Goal: Task Accomplishment & Management: Use online tool/utility

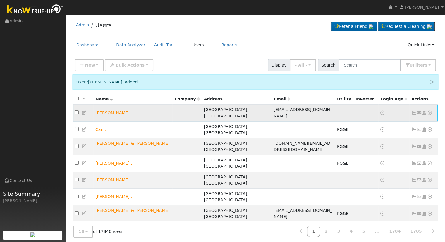
click at [428, 111] on icon at bounding box center [429, 113] width 5 height 4
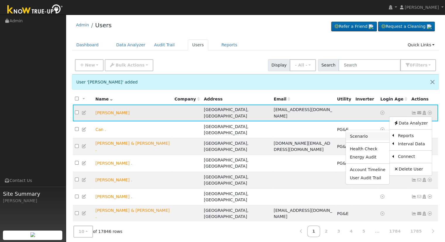
click at [376, 133] on link "Scenario" at bounding box center [368, 136] width 44 height 8
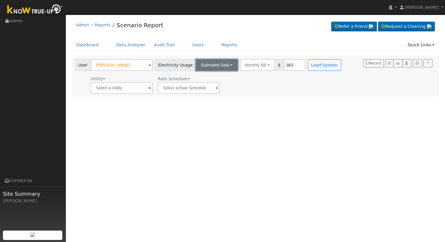
click at [216, 66] on button "Estimated Data" at bounding box center [217, 65] width 42 height 12
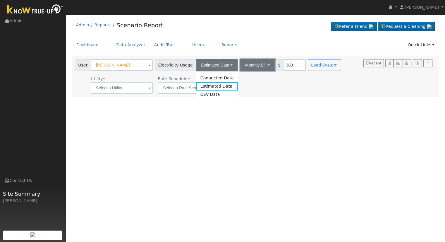
click at [259, 66] on button "Monthly Bill" at bounding box center [257, 65] width 35 height 12
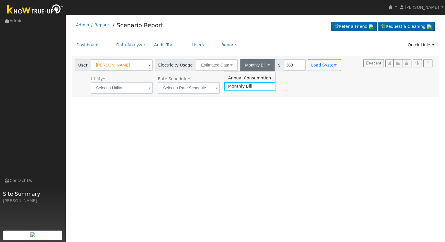
click at [251, 77] on link "Annual Consumption" at bounding box center [249, 78] width 51 height 8
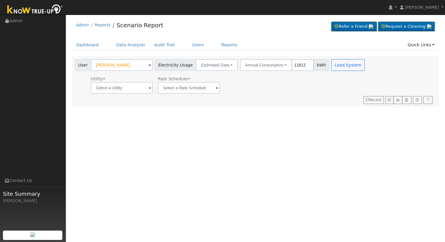
type input "11812"
click at [145, 89] on input "text" at bounding box center [122, 88] width 62 height 12
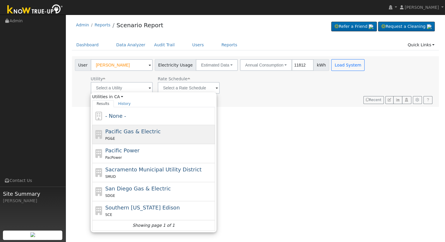
click at [142, 132] on span "Pacific Gas & Electric" at bounding box center [132, 131] width 55 height 6
type input "Pacific Gas & Electric"
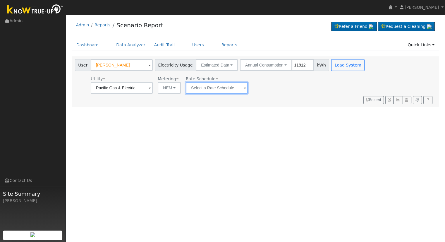
click at [153, 87] on input "text" at bounding box center [122, 88] width 62 height 12
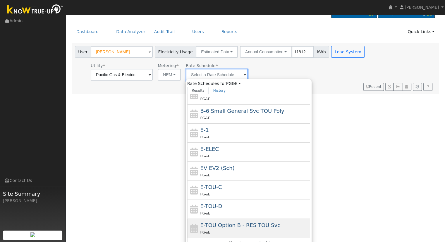
scroll to position [20, 0]
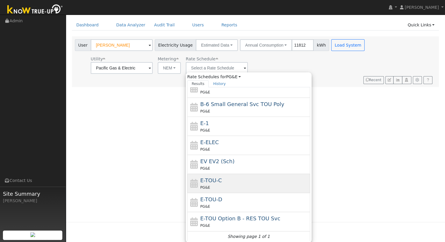
click at [235, 182] on div "E-TOU-C PG&E" at bounding box center [254, 183] width 109 height 14
type input "E-TOU-C"
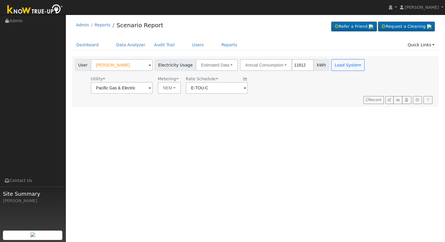
scroll to position [0, 0]
click at [140, 91] on input "Pacific Gas & Electric" at bounding box center [122, 88] width 62 height 12
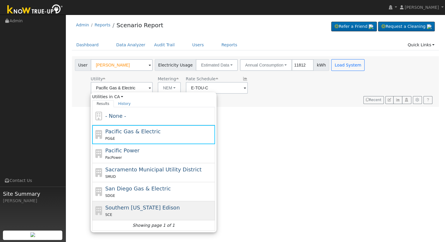
click at [148, 204] on span "Southern [US_STATE] Edison" at bounding box center [142, 207] width 75 height 6
type input "Southern [US_STATE] Edison"
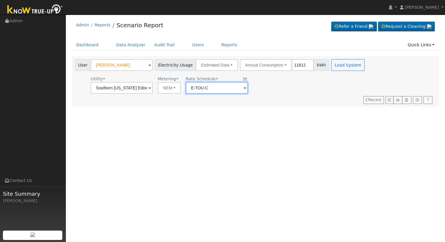
click at [153, 85] on input "E-TOU-C" at bounding box center [122, 88] width 62 height 12
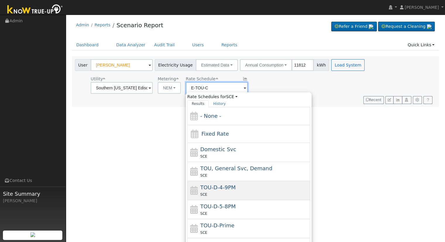
scroll to position [29, 0]
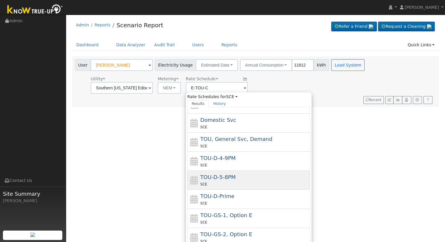
click at [234, 177] on div "TOU-D-5-8PM SCE" at bounding box center [254, 180] width 109 height 14
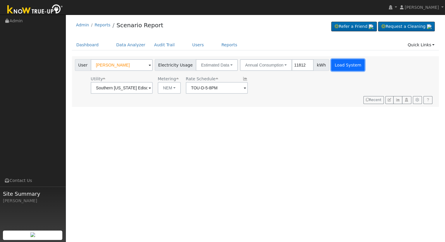
click at [337, 65] on button "Load System" at bounding box center [347, 65] width 33 height 12
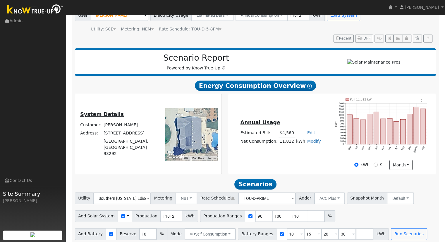
scroll to position [56, 0]
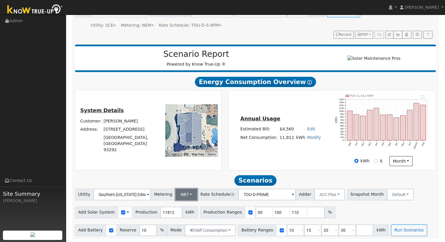
click at [180, 194] on button "NBT" at bounding box center [187, 194] width 22 height 12
click at [186, 207] on link "NEM" at bounding box center [191, 207] width 41 height 8
click at [328, 170] on div "Scenario Report Powered by Know True-Up ® Energy Consumption Overview Show Help…" at bounding box center [255, 140] width 367 height 197
click at [298, 131] on td at bounding box center [300, 129] width 11 height 8
click at [282, 156] on div "Annual Usage Estimated Bill: $4,560 Edit Estimated Bill $ Annual Net Consumptio…" at bounding box center [332, 130] width 206 height 71
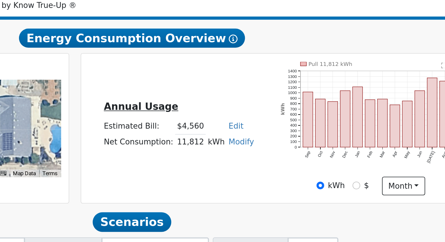
click at [313, 138] on link "Modify" at bounding box center [314, 137] width 14 height 5
click at [325, 150] on div "Annual Usage Estimated Bill: $4,560 Edit Estimated Bill $ Annual Net Consumptio…" at bounding box center [332, 130] width 206 height 71
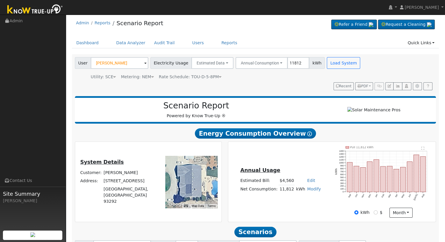
scroll to position [0, 0]
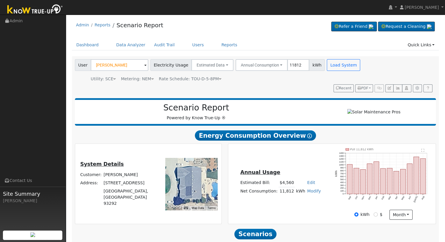
click at [142, 79] on div "Metering: NEM" at bounding box center [137, 79] width 33 height 6
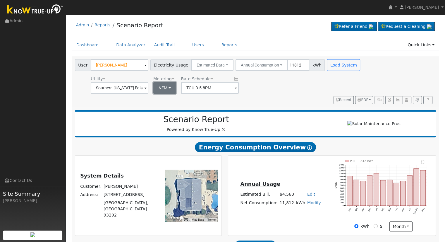
click at [170, 88] on button "NEM" at bounding box center [164, 88] width 23 height 12
click at [162, 107] on link "NBT" at bounding box center [172, 109] width 41 height 8
type input "TOU-D-PRIME"
click at [281, 97] on div "User Mike Bockman Account Default Account Default Account 15870 Avenue 309, Vis…" at bounding box center [254, 80] width 361 height 47
click at [261, 88] on button "ACC Plus" at bounding box center [258, 88] width 31 height 12
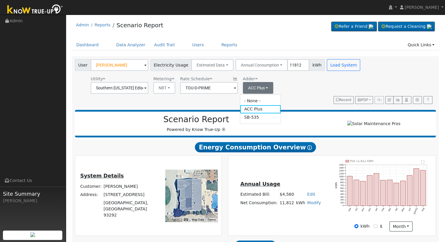
click at [296, 87] on div "Utility Southern California Edison Metering NBT NEM NBT Rate Schedule TOU-D-PRI…" at bounding box center [218, 84] width 289 height 20
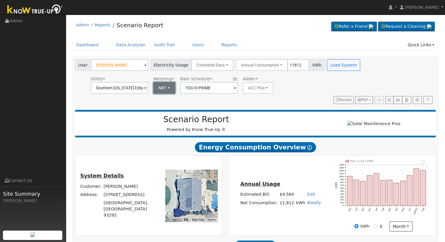
click at [165, 90] on button "NBT" at bounding box center [164, 88] width 22 height 12
click at [171, 99] on link "NEM" at bounding box center [172, 101] width 41 height 8
click at [261, 92] on div "Utility Southern California Edison Metering NEM NEM NBT Rate Schedule TOU-D-PRI…" at bounding box center [218, 84] width 289 height 20
click at [188, 45] on link "Users" at bounding box center [198, 44] width 20 height 11
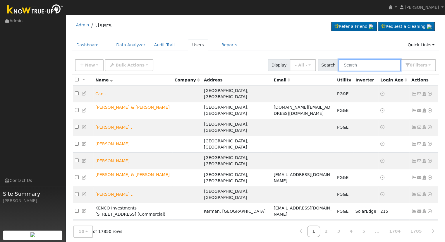
click at [369, 65] on input "text" at bounding box center [370, 65] width 62 height 12
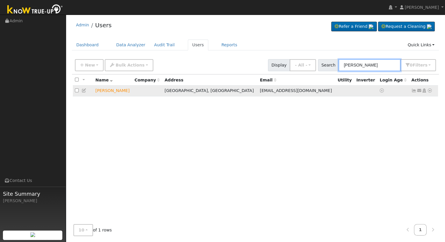
type input "mike bock"
click at [429, 88] on link at bounding box center [429, 90] width 5 height 6
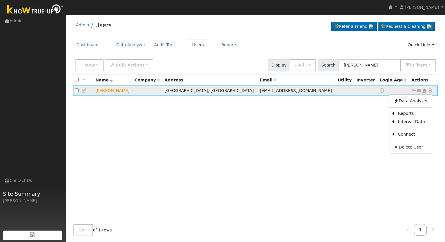
click at [418, 90] on icon at bounding box center [419, 90] width 5 height 4
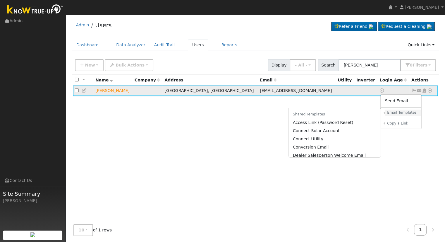
click at [394, 112] on h6 "Email Templates" at bounding box center [402, 112] width 30 height 4
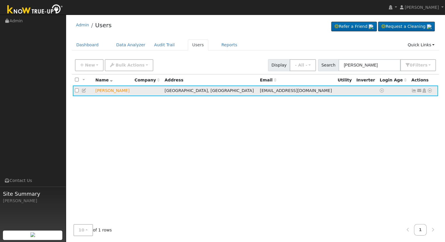
click at [418, 91] on icon at bounding box center [419, 90] width 5 height 4
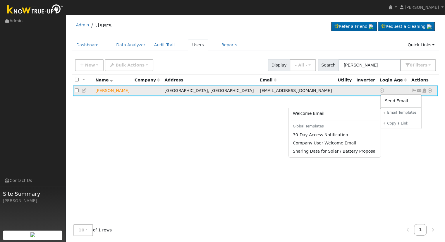
scroll to position [41, 0]
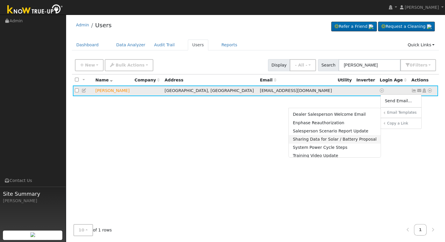
click at [322, 141] on link "Sharing Data for Solar / Battery Proposal" at bounding box center [335, 139] width 92 height 8
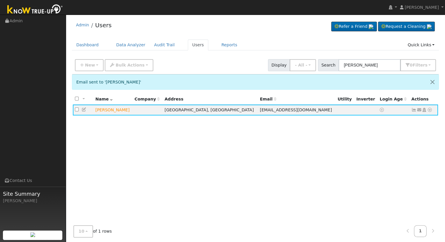
click at [277, 92] on div "Email sent to 'Mike Bockman' All None All on page None on page Name Company Add…" at bounding box center [255, 166] width 367 height 185
click at [429, 110] on icon at bounding box center [429, 110] width 5 height 4
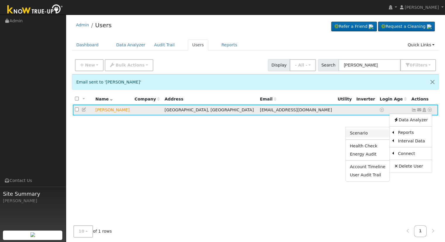
click at [382, 133] on link "Scenario" at bounding box center [368, 133] width 44 height 8
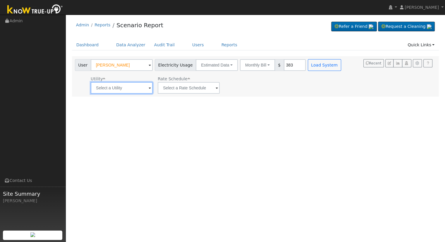
click at [135, 87] on input "text" at bounding box center [122, 88] width 62 height 12
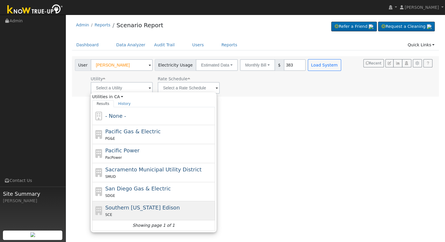
click at [138, 209] on span "Southern [US_STATE] Edison" at bounding box center [142, 207] width 75 height 6
type input "Southern [US_STATE] Edison"
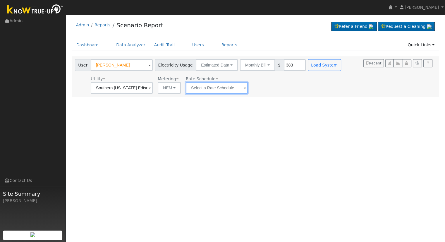
click at [153, 86] on input "text" at bounding box center [122, 88] width 62 height 12
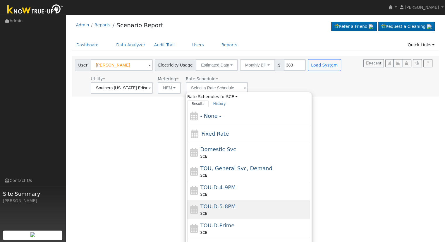
click at [219, 205] on span "TOU-D-5-8PM" at bounding box center [217, 206] width 35 height 6
type input "TOU-D-5-8PM"
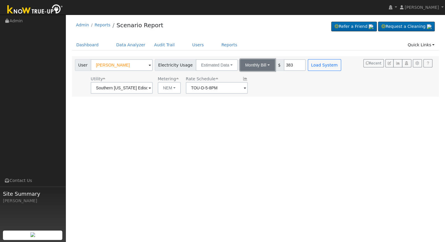
click at [260, 63] on button "Monthly Bill" at bounding box center [257, 65] width 35 height 12
click at [238, 77] on link "Annual Consumption" at bounding box center [249, 78] width 51 height 8
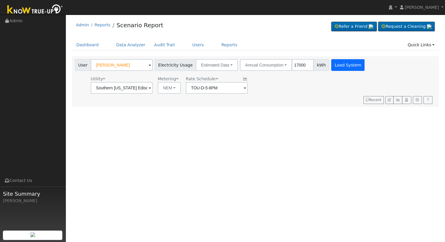
type input "17000"
click at [338, 68] on button "Load System" at bounding box center [347, 65] width 33 height 12
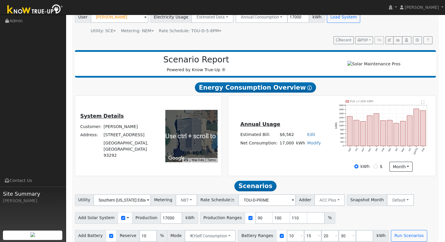
scroll to position [56, 0]
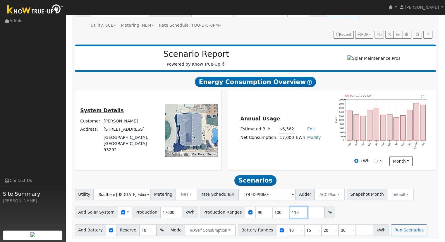
click at [290, 211] on input "110" at bounding box center [299, 212] width 18 height 12
type input "1"
type input "116.547059"
click at [339, 229] on input "30" at bounding box center [348, 230] width 18 height 12
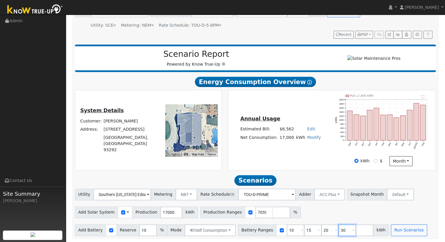
scroll to position [0, 0]
type input "3"
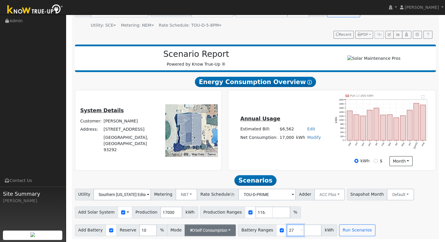
type input "27"
click at [202, 229] on button "Self Consumption" at bounding box center [210, 230] width 51 height 12
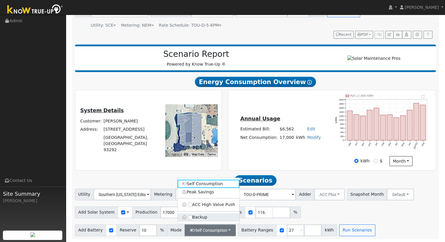
click at [200, 218] on label "Backup" at bounding box center [209, 217] width 62 height 8
click at [192, 218] on input "Backup" at bounding box center [190, 217] width 4 height 4
type input "20"
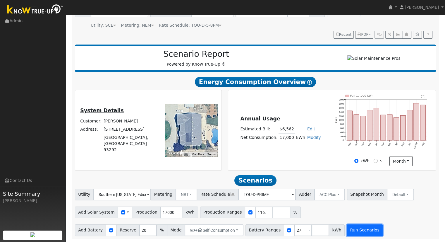
click at [348, 228] on button "Run Scenarios" at bounding box center [365, 230] width 36 height 12
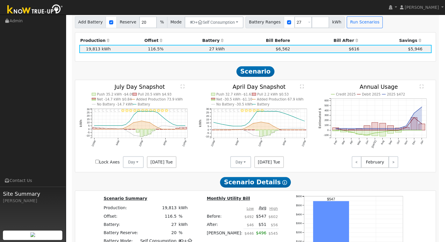
scroll to position [183, 0]
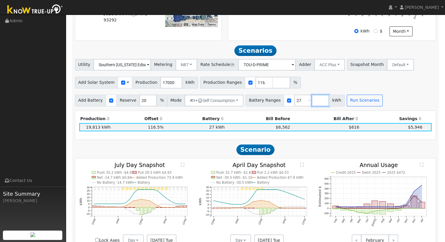
click at [312, 102] on input "number" at bounding box center [321, 101] width 18 height 12
type input "20"
type input "27"
click at [364, 100] on button "Run Scenarios" at bounding box center [382, 101] width 36 height 12
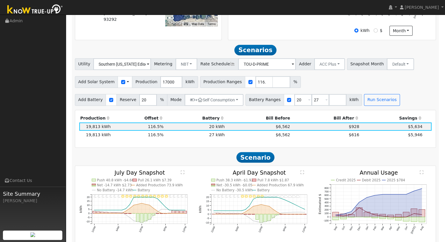
scroll to position [212, 0]
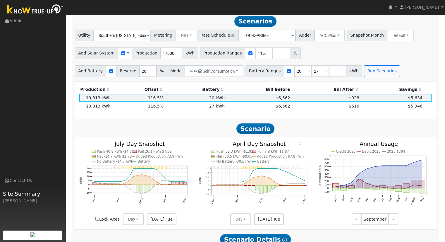
click at [286, 126] on h2 "Scenario" at bounding box center [255, 128] width 361 height 11
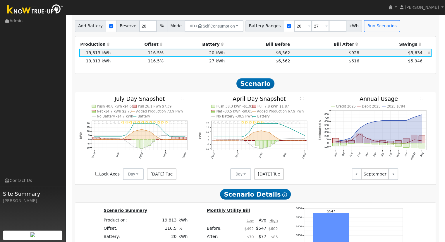
scroll to position [183, 0]
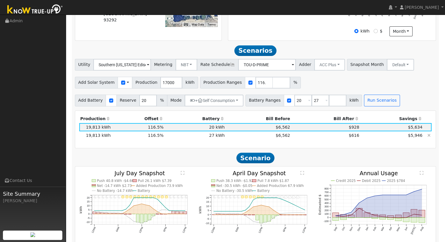
click at [286, 135] on td "$6,562" at bounding box center [258, 135] width 65 height 8
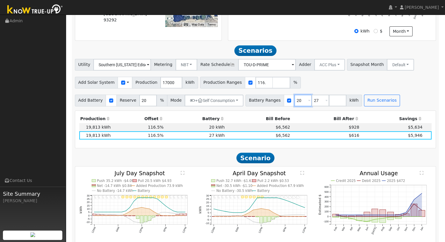
click at [294, 101] on input "20" at bounding box center [303, 101] width 18 height 12
type input "27"
click at [428, 128] on icon at bounding box center [428, 127] width 3 height 4
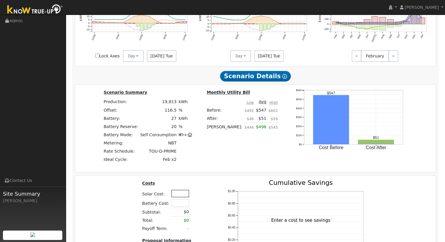
scroll to position [417, 0]
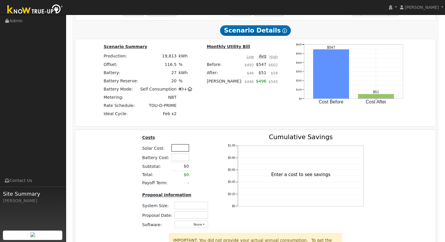
click at [178, 148] on input "text" at bounding box center [180, 147] width 18 height 7
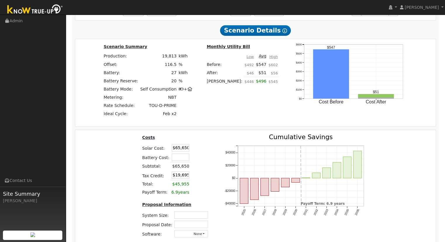
click at [201, 188] on table "Costs Solar Cost: $65,650 Battery Cost: Subtotal: $65,650 Tax Credit: $19,695 T…" at bounding box center [176, 165] width 70 height 63
click at [121, 145] on div "Costs Solar Cost: $65,650 Battery Cost: Subtotal: $65,650 Tax Credit: $19,695 T…" at bounding box center [255, 188] width 365 height 108
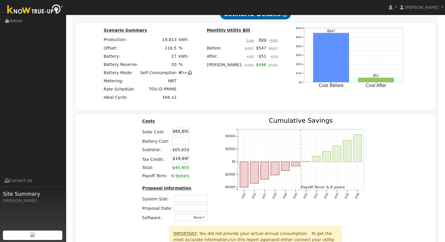
scroll to position [446, 0]
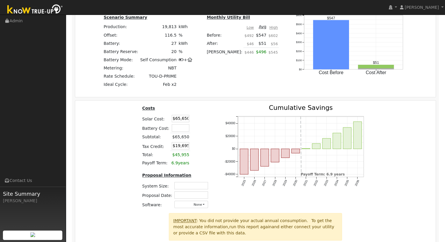
drag, startPoint x: 178, startPoint y: 119, endPoint x: 180, endPoint y: 114, distance: 5.2
click at [178, 119] on input "$65,650" at bounding box center [181, 118] width 18 height 7
type input "$62,650"
type input "$18,795"
click at [211, 105] on div "Costs Solar Cost: $62,650 Battery Cost: Subtotal: $62,650 Tax Credit: $18,795 T…" at bounding box center [255, 176] width 361 height 152
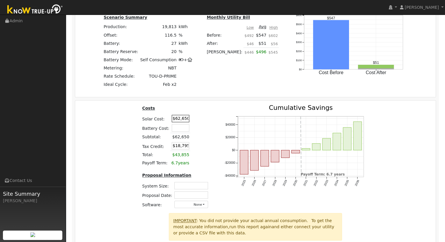
drag, startPoint x: 186, startPoint y: 120, endPoint x: 169, endPoint y: 119, distance: 17.0
click at [172, 119] on input "$62,650" at bounding box center [181, 118] width 18 height 7
click at [104, 147] on div "Costs Solar Cost: Battery Cost: Subtotal: $62,650 Tax Credit: $18,795 Total: $4…" at bounding box center [255, 158] width 365 height 108
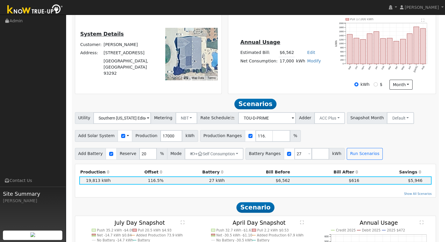
scroll to position [120, 0]
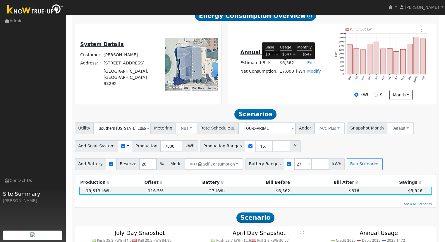
click at [293, 88] on div "Annual Usage Estimated Bill: $6,562 Edit Estimated Bill $ Annual Net Consumptio…" at bounding box center [332, 63] width 206 height 71
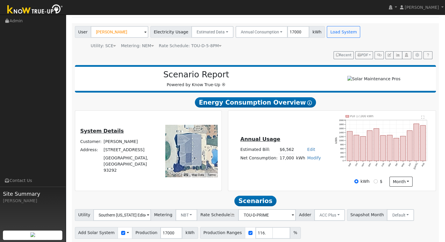
scroll to position [32, 0]
